Goal: Task Accomplishment & Management: Use online tool/utility

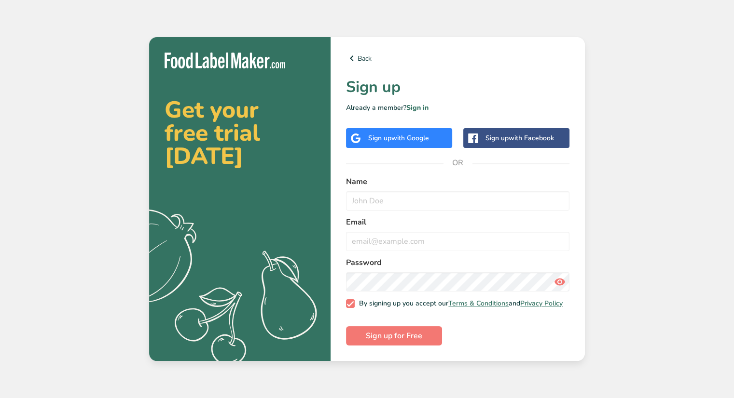
click at [420, 139] on span "with Google" at bounding box center [410, 138] width 38 height 9
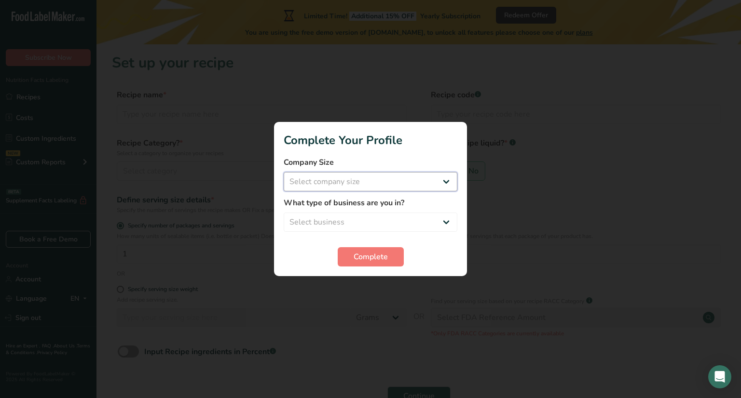
click at [432, 187] on select "Select company size Fewer than 10 Employees 10 to 50 Employees 51 to 500 Employ…" at bounding box center [371, 181] width 174 height 19
select select "1"
click at [284, 172] on select "Select company size Fewer than 10 Employees 10 to 50 Employees 51 to 500 Employ…" at bounding box center [371, 181] width 174 height 19
click at [387, 214] on select "Select business Packaged Food Manufacturer Restaurant & Cafe Bakery Meal Plans …" at bounding box center [371, 222] width 174 height 19
select select "3"
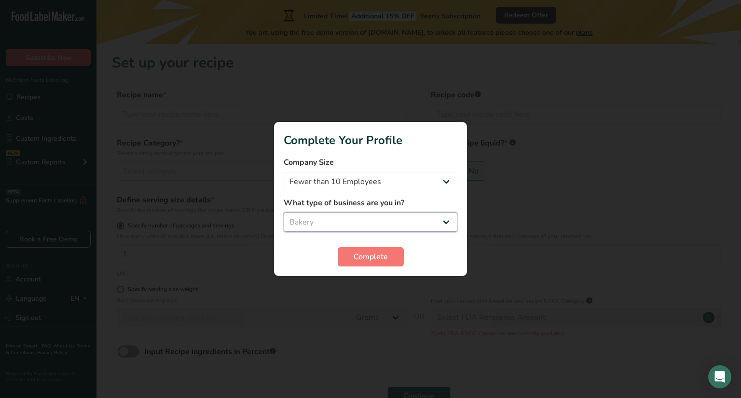
click at [284, 213] on select "Select business Packaged Food Manufacturer Restaurant & Cafe Bakery Meal Plans …" at bounding box center [371, 222] width 174 height 19
click at [364, 258] on span "Complete" at bounding box center [370, 257] width 34 height 12
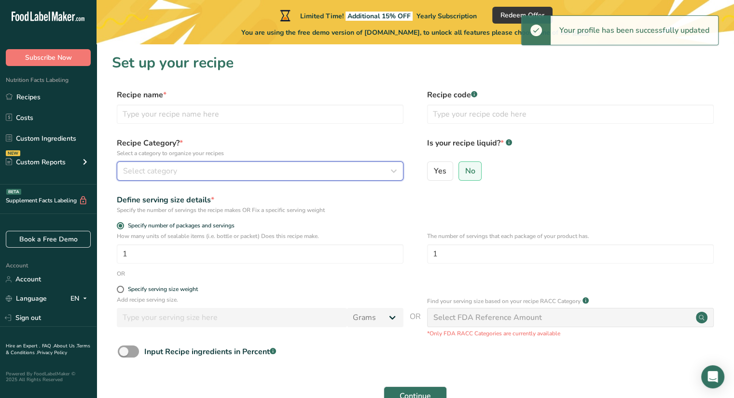
click at [284, 172] on div "Select category" at bounding box center [257, 171] width 268 height 12
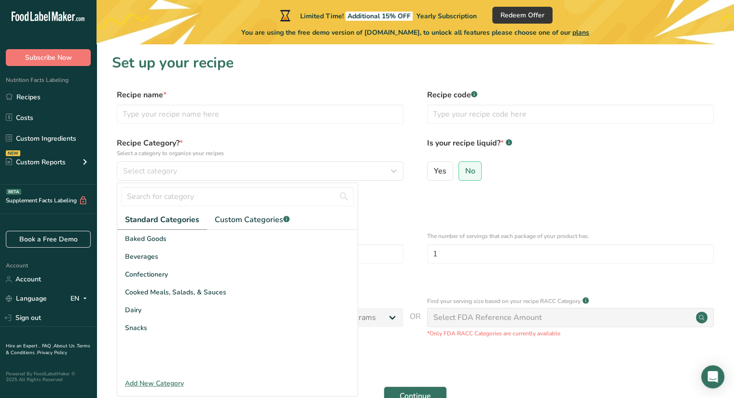
click at [215, 241] on div "Baked Goods" at bounding box center [237, 239] width 240 height 18
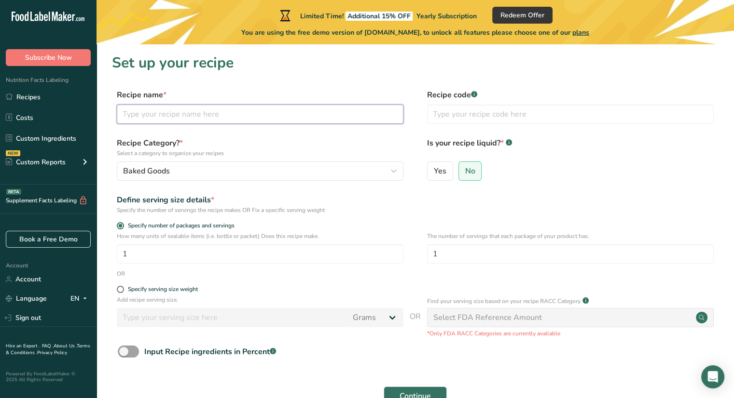
click at [239, 117] on input "text" at bounding box center [260, 114] width 286 height 19
type input "Lick Me Vanilla"
click at [180, 254] on input "1" at bounding box center [260, 254] width 286 height 19
click at [367, 255] on input "4" at bounding box center [260, 254] width 286 height 19
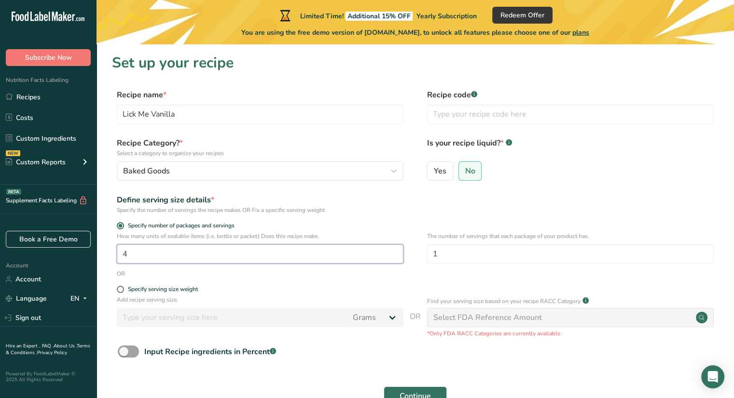
click at [367, 255] on input "4" at bounding box center [260, 254] width 286 height 19
drag, startPoint x: 166, startPoint y: 252, endPoint x: 104, endPoint y: 250, distance: 61.8
click at [104, 250] on section "Set up your recipe Recipe name * Lick Me Vanilla Recipe code .a-a{fill:#347362;…" at bounding box center [414, 235] width 637 height 383
type input "1"
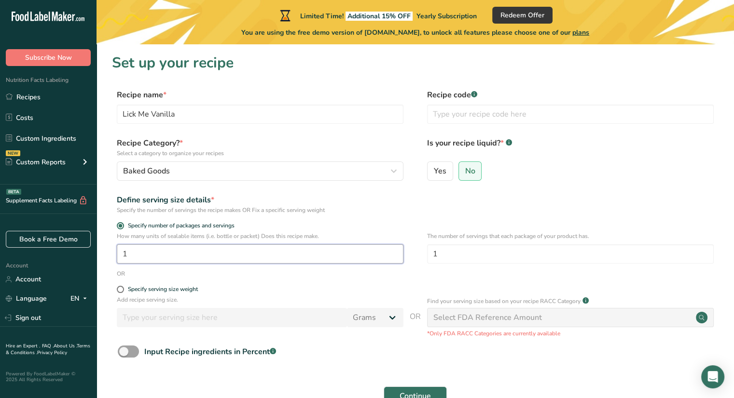
click at [158, 249] on input "1" at bounding box center [260, 254] width 286 height 19
click at [279, 252] on input "1" at bounding box center [260, 254] width 286 height 19
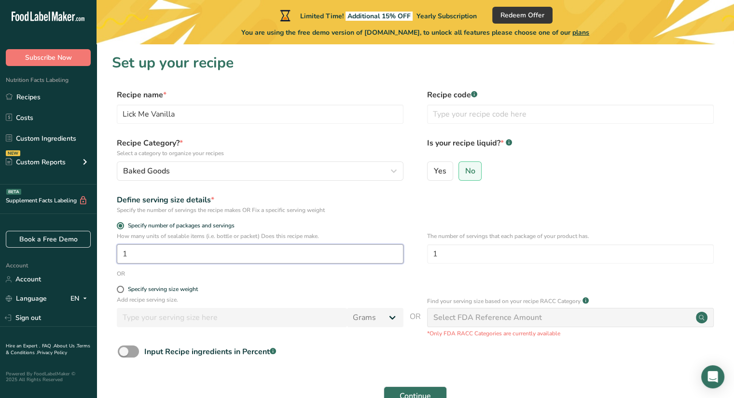
drag, startPoint x: 279, startPoint y: 252, endPoint x: 273, endPoint y: 250, distance: 6.0
click at [273, 250] on input "1" at bounding box center [260, 254] width 286 height 19
type input "4"
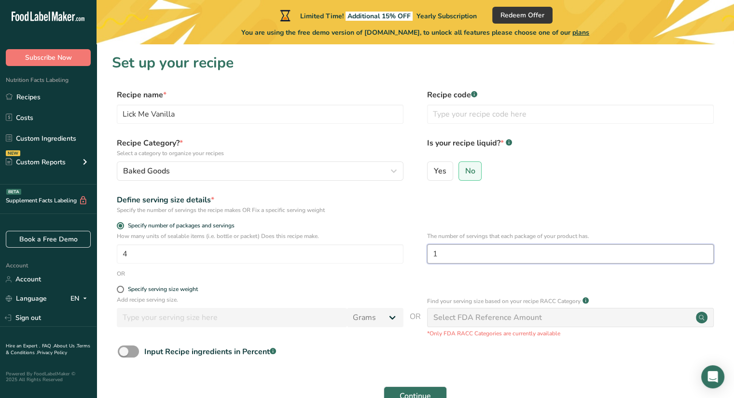
click at [475, 251] on input "1" at bounding box center [570, 254] width 286 height 19
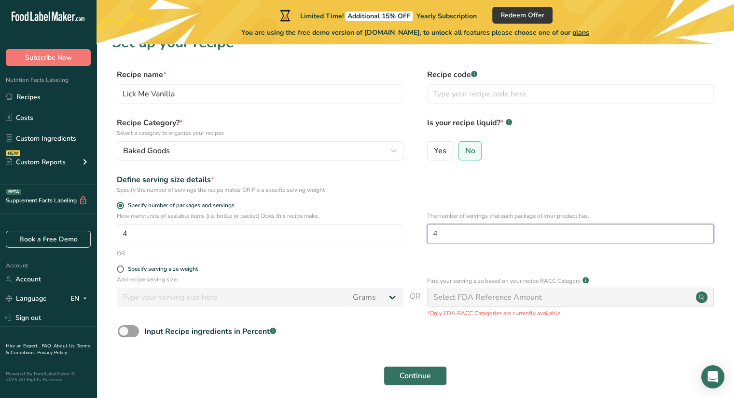
scroll to position [60, 0]
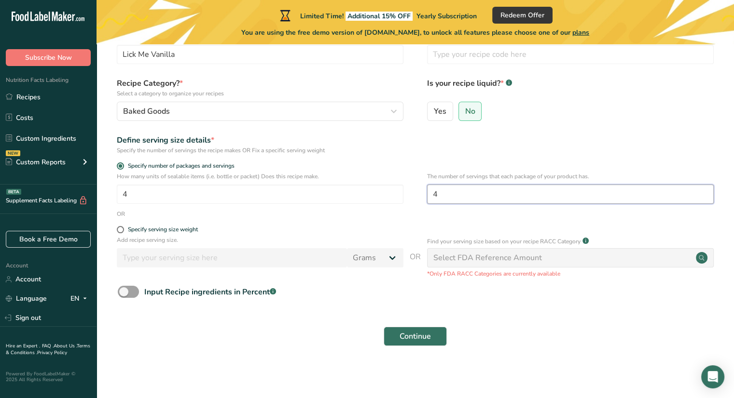
type input "4"
click at [498, 257] on div "Select FDA Reference Amount" at bounding box center [487, 258] width 109 height 12
click at [153, 229] on div "Specify serving size weight" at bounding box center [163, 229] width 70 height 7
click at [123, 229] on input "Specify serving size weight" at bounding box center [120, 230] width 6 height 6
radio input "true"
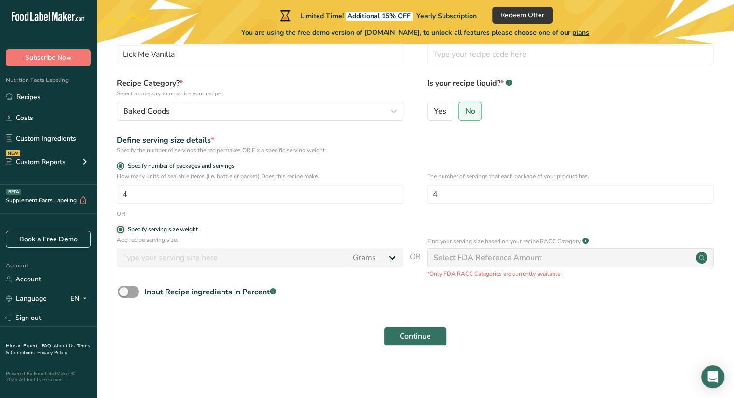
radio input "false"
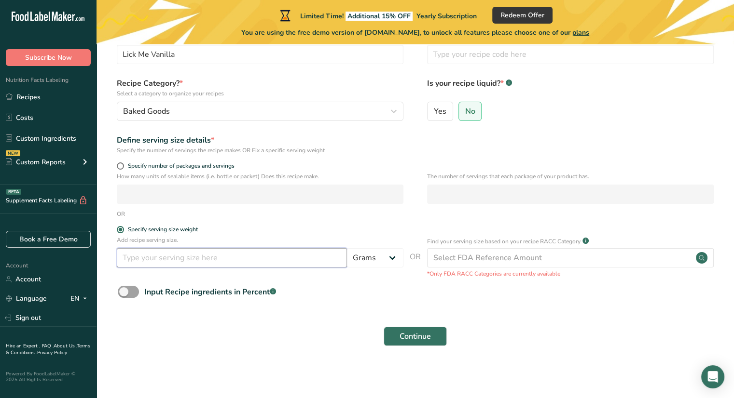
click at [160, 252] on input "number" at bounding box center [232, 257] width 230 height 19
click at [146, 164] on span "Specify number of packages and servings" at bounding box center [179, 166] width 110 height 7
click at [123, 164] on input "Specify number of packages and servings" at bounding box center [120, 166] width 6 height 6
radio input "true"
radio input "false"
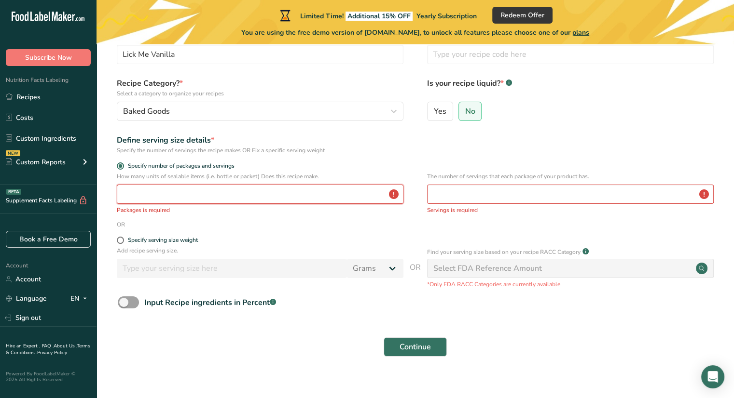
click at [156, 192] on input "number" at bounding box center [260, 194] width 286 height 19
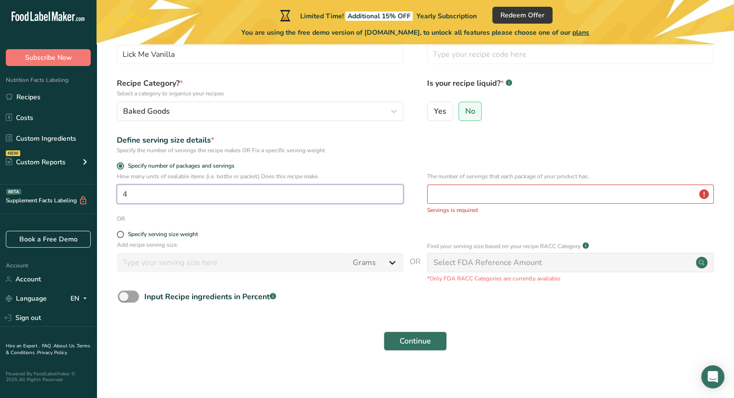
type input "4"
click at [448, 193] on input "number" at bounding box center [570, 194] width 286 height 19
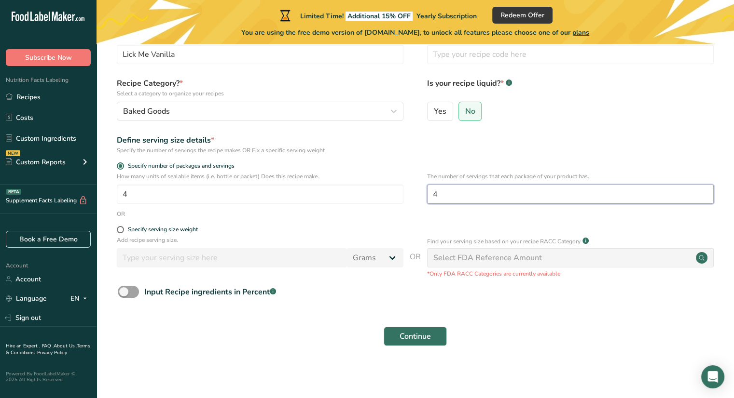
type input "4"
click at [162, 290] on div "Input Recipe ingredients in Percent .a-a{fill:#347362;}.b-a{fill:#fff;}" at bounding box center [210, 292] width 132 height 12
click at [124, 290] on input "Input Recipe ingredients in Percent .a-a{fill:#347362;}.b-a{fill:#fff;}" at bounding box center [121, 292] width 6 height 6
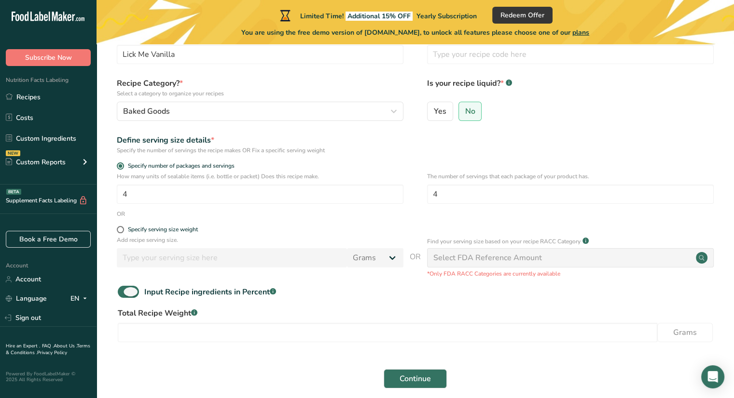
click at [176, 293] on div "Input Recipe ingredients in Percent .a-a{fill:#347362;}.b-a{fill:#fff;}" at bounding box center [210, 292] width 132 height 12
click at [124, 293] on input "Input Recipe ingredients in Percent .a-a{fill:#347362;}.b-a{fill:#fff;}" at bounding box center [121, 292] width 6 height 6
checkbox input "false"
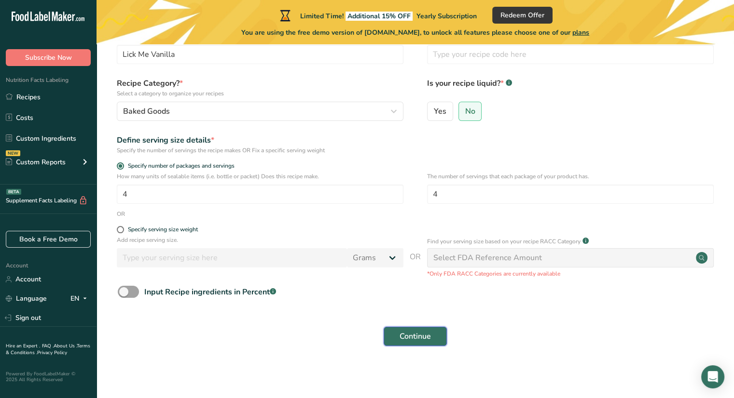
click at [430, 337] on span "Continue" at bounding box center [414, 337] width 31 height 12
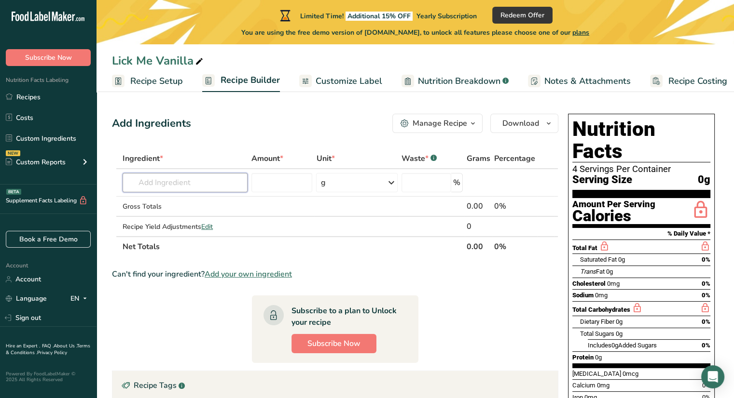
click at [183, 182] on input "text" at bounding box center [184, 182] width 125 height 19
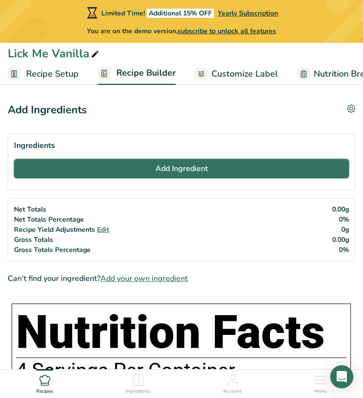
click at [110, 171] on button "Add Ingredient" at bounding box center [181, 168] width 335 height 19
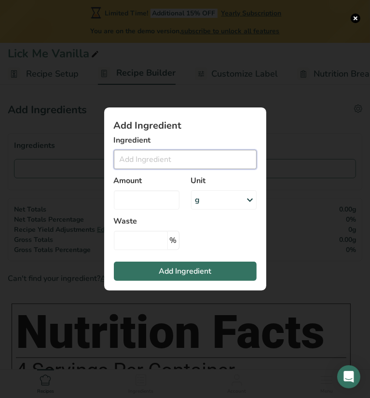
click at [149, 158] on input "Add ingredient modal" at bounding box center [185, 159] width 143 height 19
click at [201, 204] on div "g" at bounding box center [224, 199] width 66 height 19
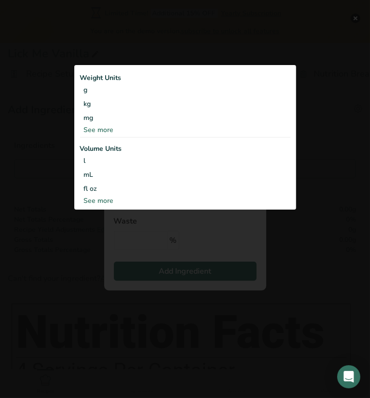
click at [114, 199] on div "See more" at bounding box center [185, 201] width 210 height 10
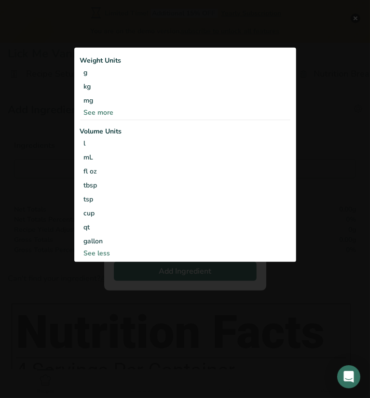
click at [94, 210] on div "cup" at bounding box center [185, 213] width 203 height 10
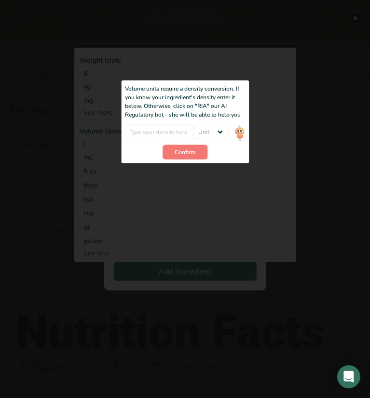
click at [183, 151] on span "Confirm" at bounding box center [185, 152] width 21 height 9
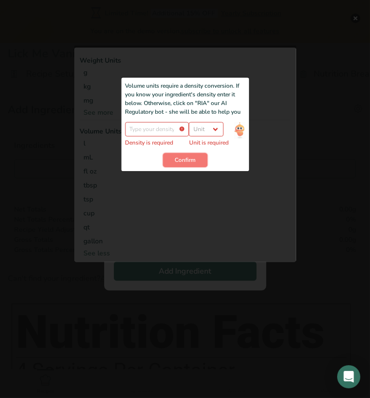
click at [181, 161] on span "Confirm" at bounding box center [185, 160] width 21 height 9
click at [247, 69] on div "Add ingredient modal" at bounding box center [185, 153] width 222 height 217
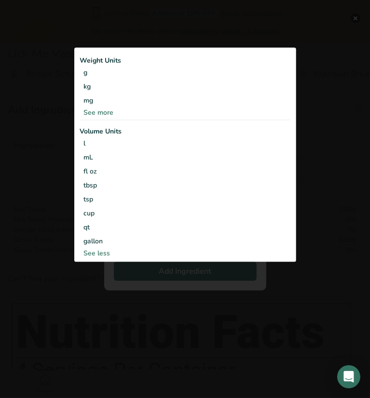
click at [89, 209] on div "cup" at bounding box center [185, 213] width 203 height 10
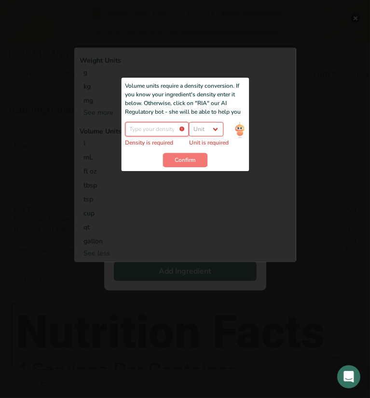
click at [156, 127] on input "Add ingredient modal" at bounding box center [157, 129] width 64 height 14
click at [197, 126] on select "Unit lb/ft3 g/cm3" at bounding box center [206, 129] width 35 height 14
select select "22"
click at [193, 123] on select "Unit lb/ft3 g/cm3" at bounding box center [206, 129] width 35 height 14
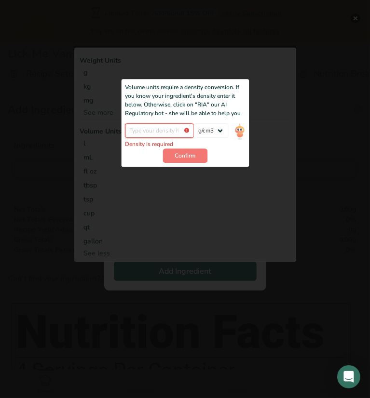
click at [166, 128] on input "Add ingredient modal" at bounding box center [159, 130] width 69 height 14
click at [151, 131] on input "Add ingredient modal" at bounding box center [159, 130] width 69 height 14
click at [213, 132] on select "lb/ft3 g/cm3" at bounding box center [211, 130] width 35 height 14
click at [180, 128] on input "Add ingredient modal" at bounding box center [159, 130] width 69 height 14
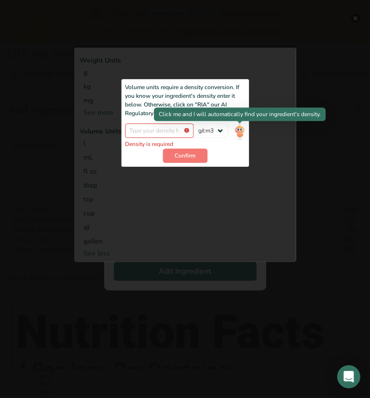
click at [235, 132] on img "Add ingredient modal" at bounding box center [239, 131] width 11 height 17
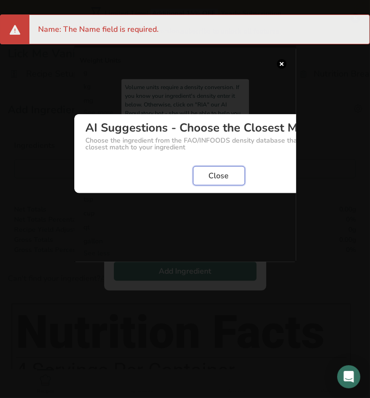
click at [214, 176] on span "Close" at bounding box center [219, 176] width 20 height 12
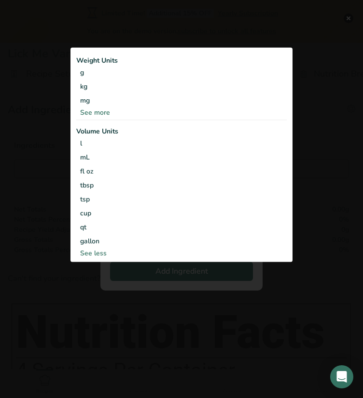
click at [127, 217] on div "cup" at bounding box center [181, 213] width 203 height 10
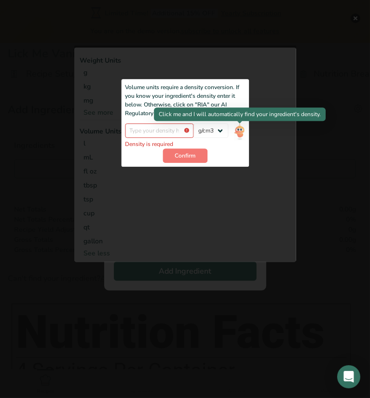
click at [241, 132] on img "Add ingredient modal" at bounding box center [239, 131] width 11 height 17
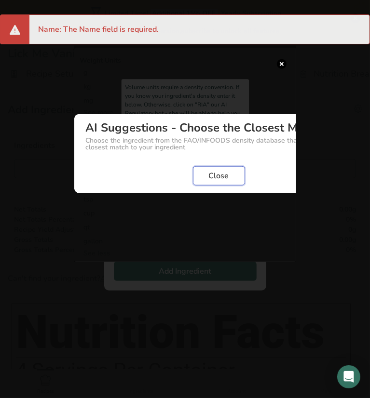
click at [210, 173] on span "Close" at bounding box center [219, 176] width 20 height 12
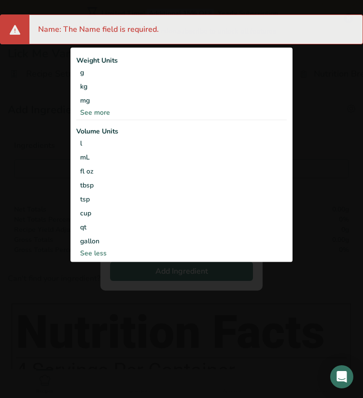
click at [316, 78] on div "Add ingredient modal" at bounding box center [181, 199] width 363 height 398
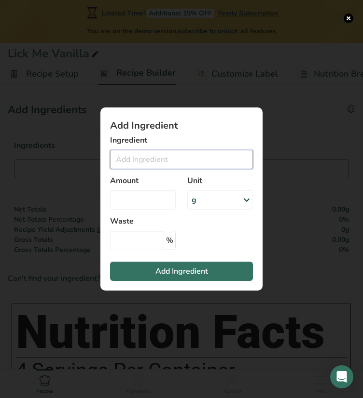
click at [138, 163] on input "Add ingredient modal" at bounding box center [181, 159] width 143 height 19
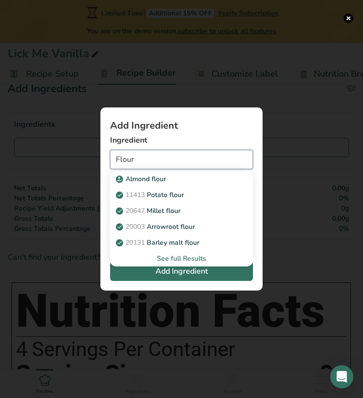
scroll to position [22, 0]
type input "Flour"
click at [173, 260] on div "See full Results" at bounding box center [181, 259] width 127 height 10
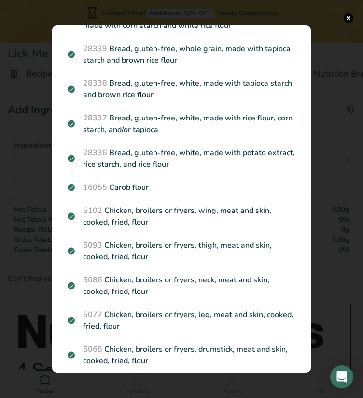
scroll to position [0, 0]
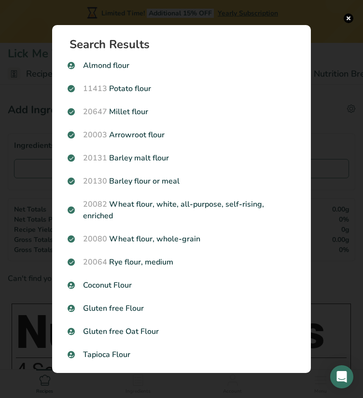
click at [112, 16] on div "Search Results [GEOGRAPHIC_DATA] flour 11413 Potato flour 20647 Millet flour 20…" at bounding box center [181, 199] width 289 height 379
click at [48, 85] on div "Search Results [GEOGRAPHIC_DATA] flour 11413 Potato flour 20647 Millet flour 20…" at bounding box center [181, 199] width 289 height 379
click at [347, 17] on button "Search results modal" at bounding box center [348, 19] width 10 height 10
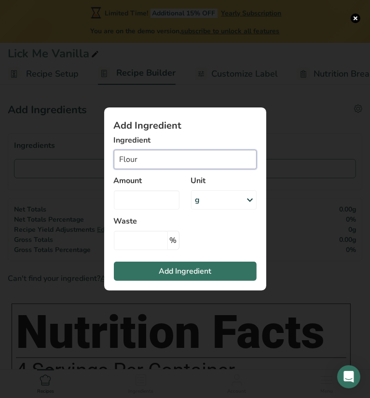
click at [153, 164] on input "Flour" at bounding box center [185, 159] width 143 height 19
click at [160, 164] on input "Add ingredient modal" at bounding box center [185, 159] width 143 height 19
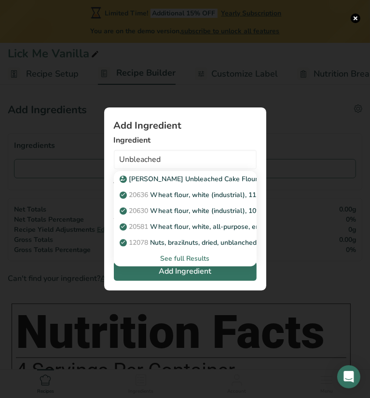
click at [176, 178] on p "[PERSON_NAME] Unbleached Cake Flour" at bounding box center [190, 179] width 136 height 10
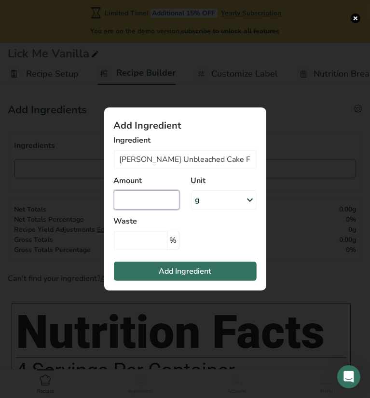
click at [156, 199] on input "Add ingredient modal" at bounding box center [147, 199] width 66 height 19
click at [212, 209] on div "g" at bounding box center [224, 199] width 66 height 19
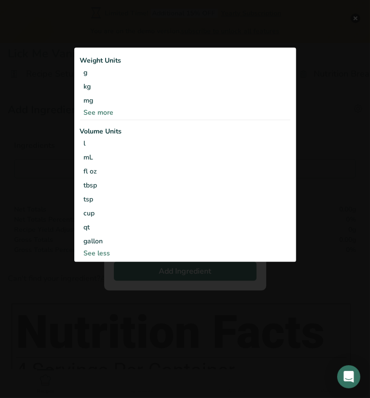
click at [143, 217] on div "cup" at bounding box center [185, 213] width 203 height 10
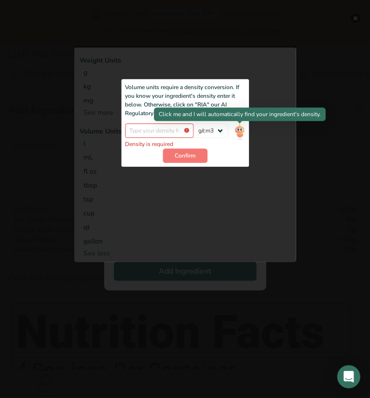
click at [238, 129] on img "Add ingredient modal" at bounding box center [239, 131] width 11 height 17
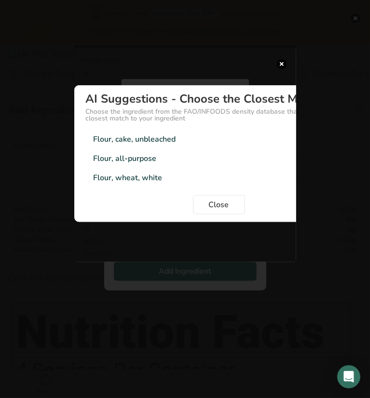
click at [189, 155] on div "Flour, all-purpose 0.52g/cm3" at bounding box center [219, 158] width 266 height 19
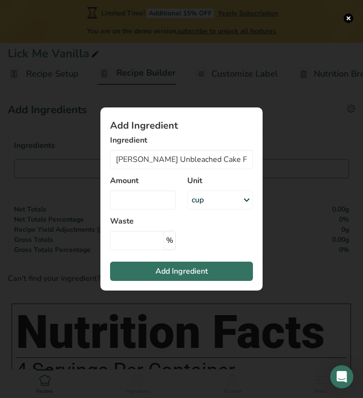
click at [208, 201] on div "cup" at bounding box center [220, 199] width 66 height 19
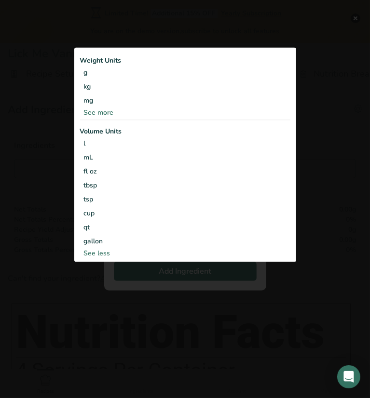
click at [187, 213] on div "cup" at bounding box center [185, 213] width 203 height 10
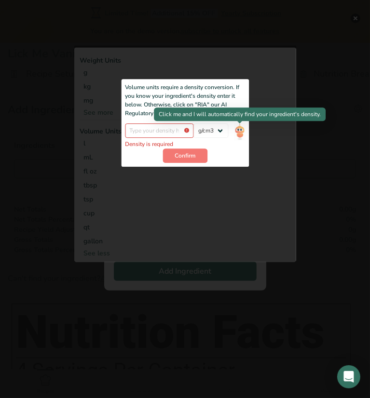
click at [238, 135] on img "Add ingredient modal" at bounding box center [239, 131] width 11 height 17
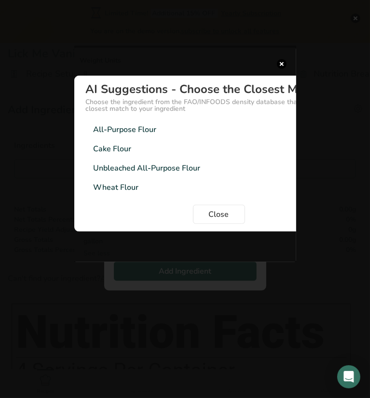
click at [159, 129] on div "All-Purpose Flour 0.593g/cm3" at bounding box center [219, 129] width 266 height 19
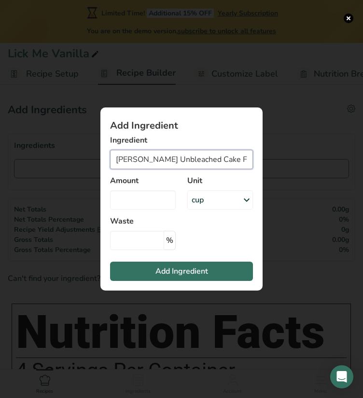
click at [164, 155] on input "[PERSON_NAME] Unbleached Cake Flour" at bounding box center [181, 159] width 143 height 19
drag, startPoint x: 159, startPoint y: 157, endPoint x: 247, endPoint y: 156, distance: 88.7
click at [247, 156] on input "[PERSON_NAME] Unbleached Cake Flour" at bounding box center [181, 159] width 143 height 19
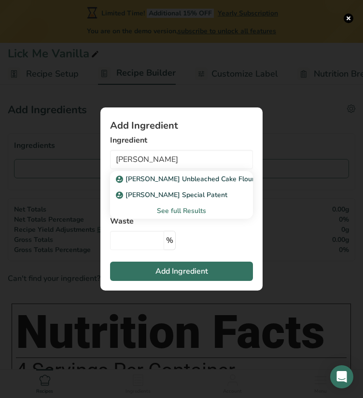
click at [196, 211] on div "See full Results" at bounding box center [181, 211] width 127 height 10
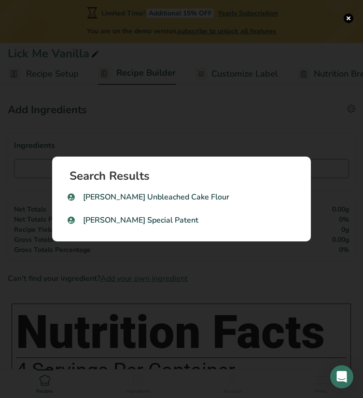
click at [186, 200] on p "[PERSON_NAME] Unbleached Cake Flour" at bounding box center [182, 197] width 228 height 12
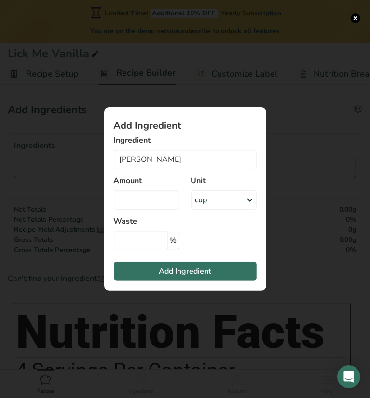
type input "[PERSON_NAME] Unbleached Cake Flour"
click at [208, 203] on div "g" at bounding box center [224, 199] width 66 height 19
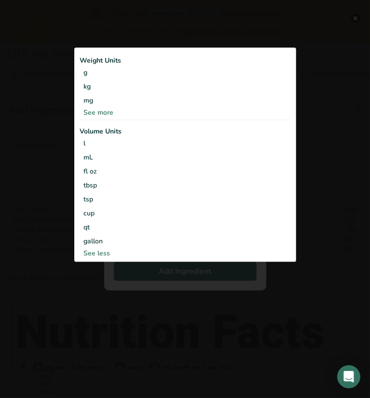
click at [168, 216] on div "cup" at bounding box center [185, 213] width 203 height 10
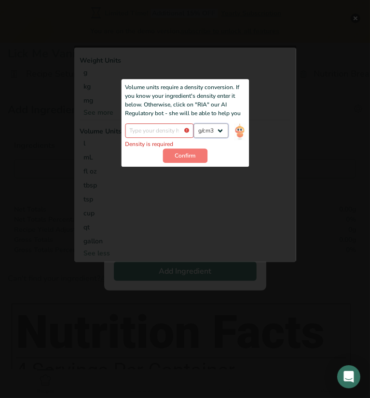
click at [222, 131] on select "lb/ft3 g/cm3" at bounding box center [211, 130] width 35 height 14
click at [194, 123] on select "lb/ft3 g/cm3" at bounding box center [211, 130] width 35 height 14
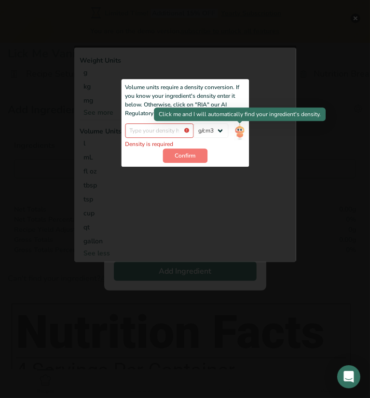
click at [241, 130] on img "Add ingredient modal" at bounding box center [239, 131] width 11 height 17
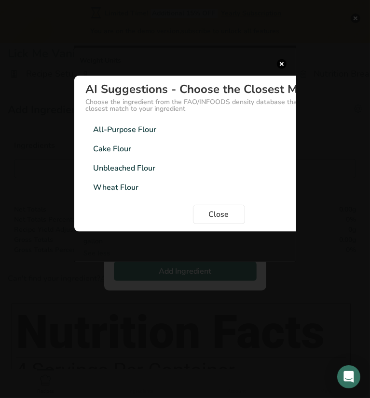
click at [152, 167] on div "Unbleached Flour" at bounding box center [125, 169] width 62 height 12
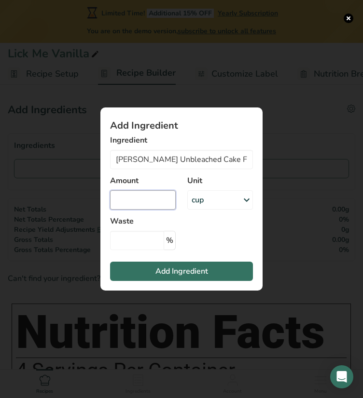
click at [144, 198] on input "Add ingredient modal" at bounding box center [143, 199] width 66 height 19
type input "2.5"
click at [196, 233] on section "Add Ingredient Ingredient [PERSON_NAME] Unbleached Cake Flour [PERSON_NAME] Unb…" at bounding box center [181, 199] width 162 height 183
click at [173, 266] on span "Add Ingredient" at bounding box center [181, 272] width 53 height 12
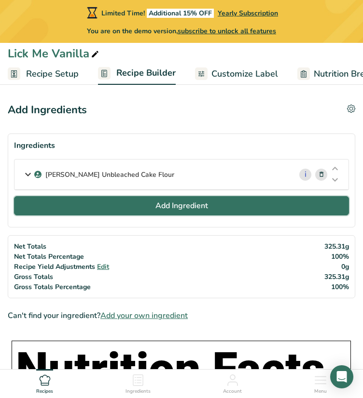
click at [170, 209] on span "Add Ingredient" at bounding box center [181, 206] width 53 height 12
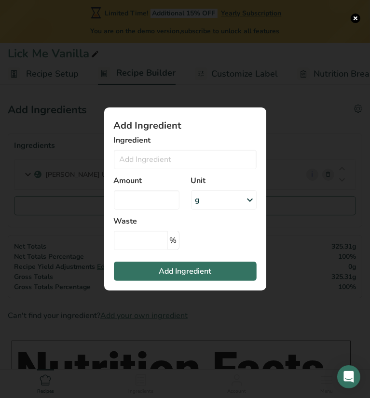
click at [186, 76] on div "Add ingredient modal" at bounding box center [185, 199] width 370 height 398
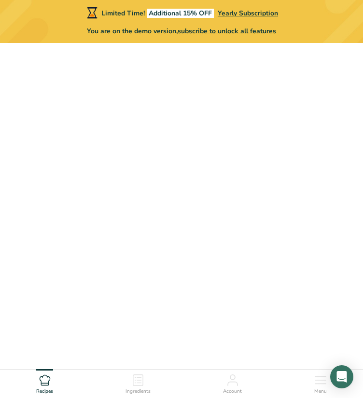
scroll to position [60, 0]
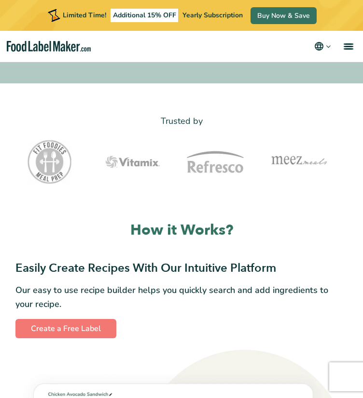
scroll to position [451, 0]
